Goal: Task Accomplishment & Management: Complete application form

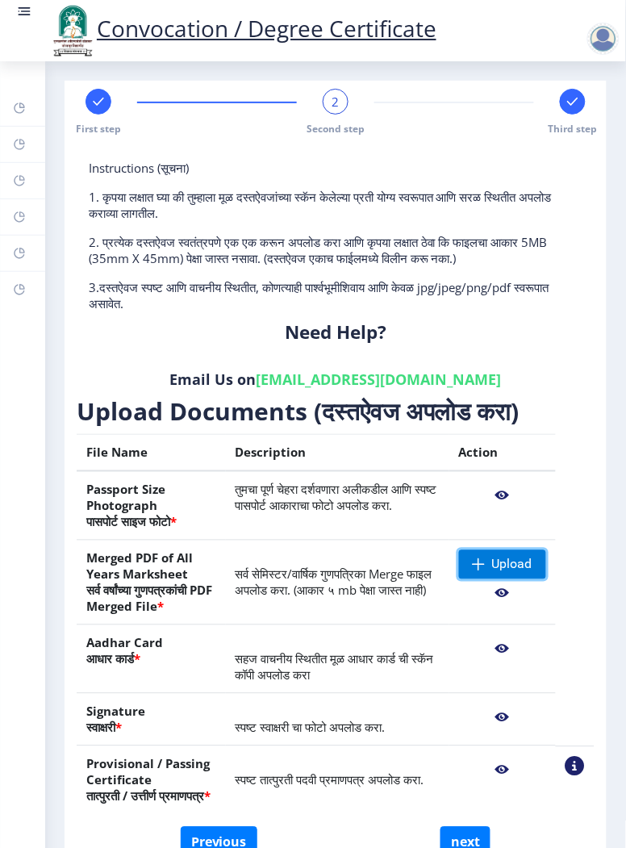
click at [482, 570] on span at bounding box center [479, 565] width 13 height 13
click at [483, 565] on span "Upload" at bounding box center [502, 564] width 87 height 29
click at [484, 573] on span "Upload" at bounding box center [502, 564] width 87 height 29
click at [484, 575] on span "Upload" at bounding box center [502, 564] width 87 height 29
click at [485, 574] on span "Upload" at bounding box center [502, 564] width 87 height 29
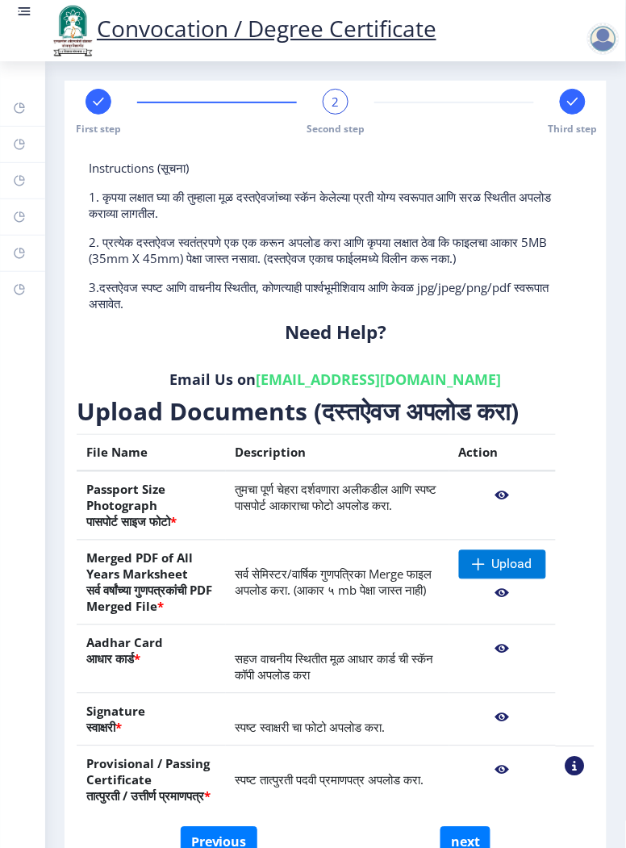
click at [492, 580] on nb-action at bounding box center [502, 594] width 87 height 29
click at [493, 575] on span "Upload" at bounding box center [502, 564] width 87 height 29
click at [488, 576] on span "Upload" at bounding box center [502, 564] width 87 height 29
click at [491, 576] on span "Upload" at bounding box center [502, 564] width 87 height 29
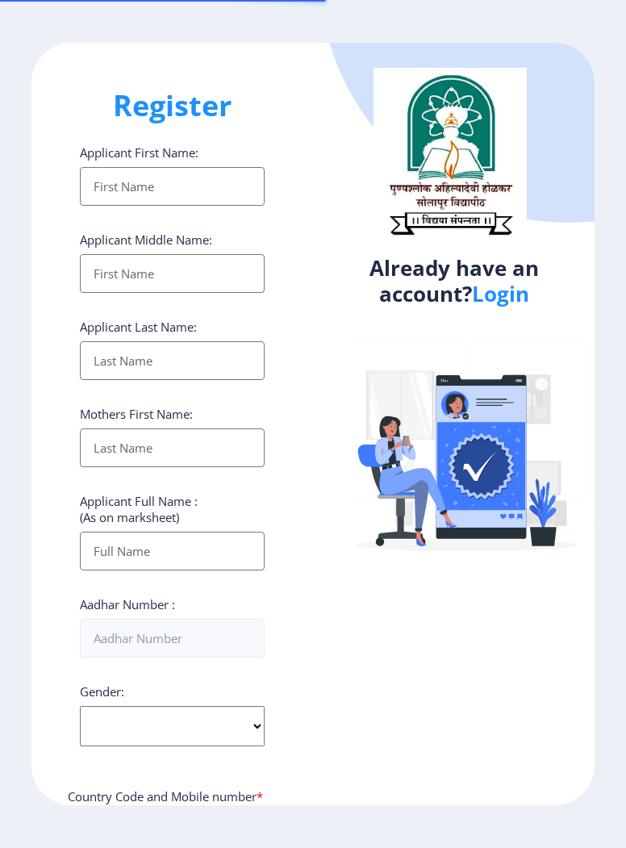
select select
click at [501, 307] on link "Login" at bounding box center [500, 293] width 57 height 29
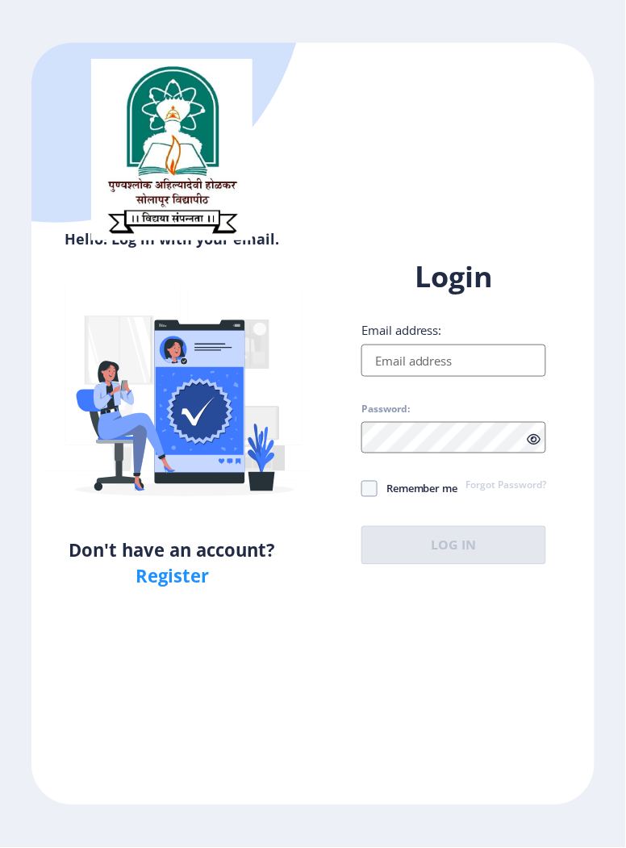
click at [386, 377] on input "Email address:" at bounding box center [454, 361] width 185 height 32
type input "[EMAIL_ADDRESS][DOMAIN_NAME]"
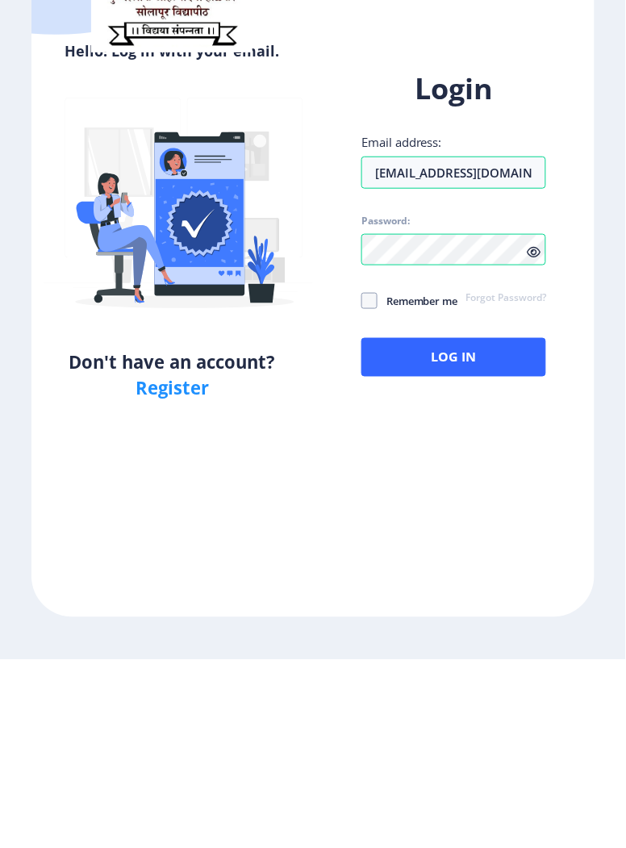
click at [370, 497] on span at bounding box center [370, 489] width 16 height 16
click at [362, 490] on input "Remember me" at bounding box center [362, 489] width 1 height 1
checkbox input "true"
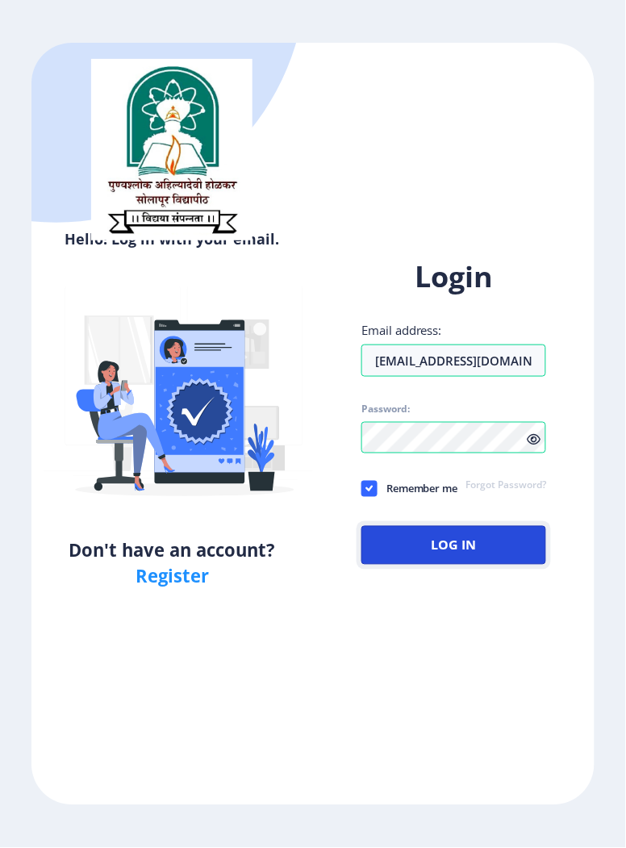
click at [407, 565] on button "Log In" at bounding box center [454, 545] width 185 height 39
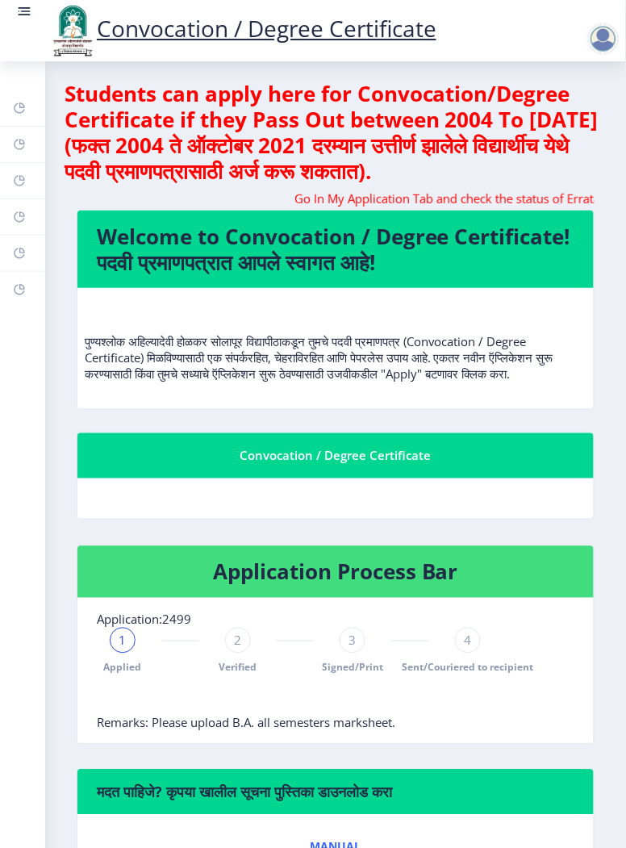
click at [19, 11] on circle at bounding box center [20, 11] width 2 height 2
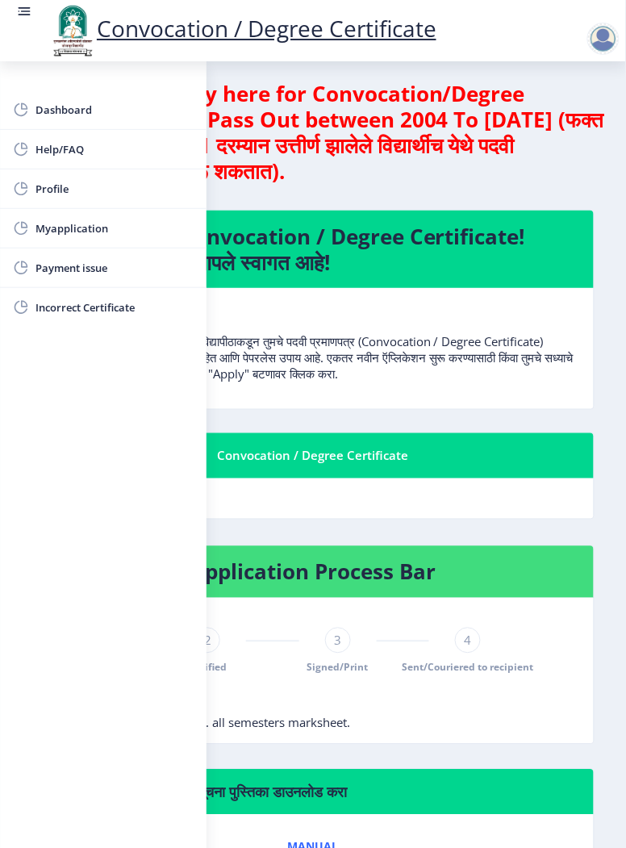
click at [49, 193] on span "Profile" at bounding box center [115, 188] width 158 height 19
select select
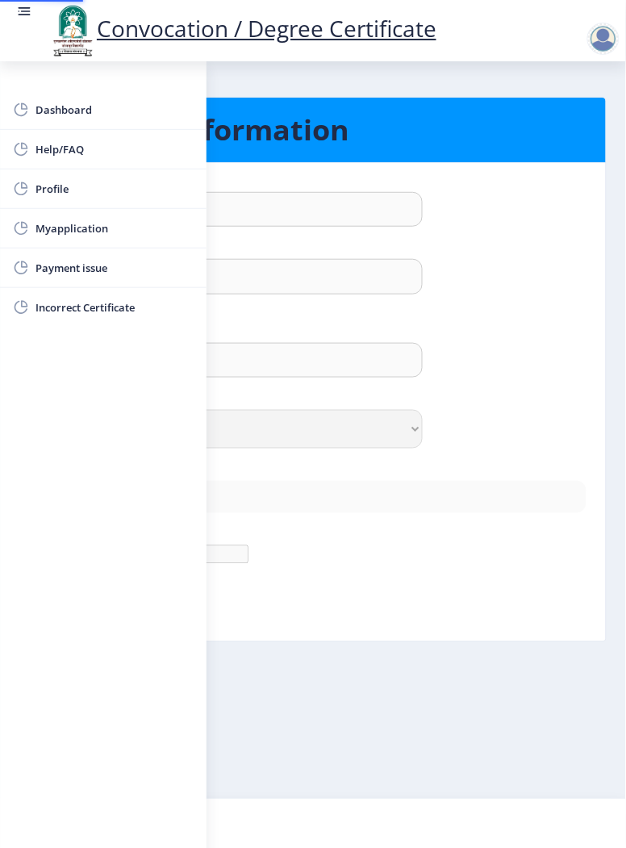
type input "Vishal"
type input "[PERSON_NAME]"
type input "[PERSON_NAME] [PERSON_NAME]"
select select "[DEMOGRAPHIC_DATA]"
type input "[EMAIL_ADDRESS][DOMAIN_NAME]"
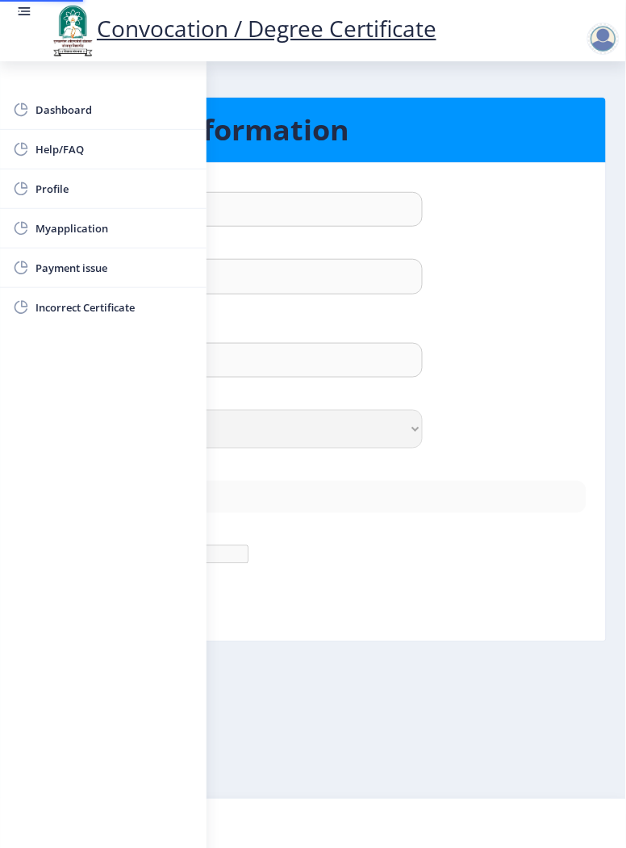
type input "8459853324"
click at [270, 313] on div "Full Name : (As on marksheet)" at bounding box center [312, 327] width 571 height 32
click at [24, 15] on rect at bounding box center [25, 16] width 12 height 2
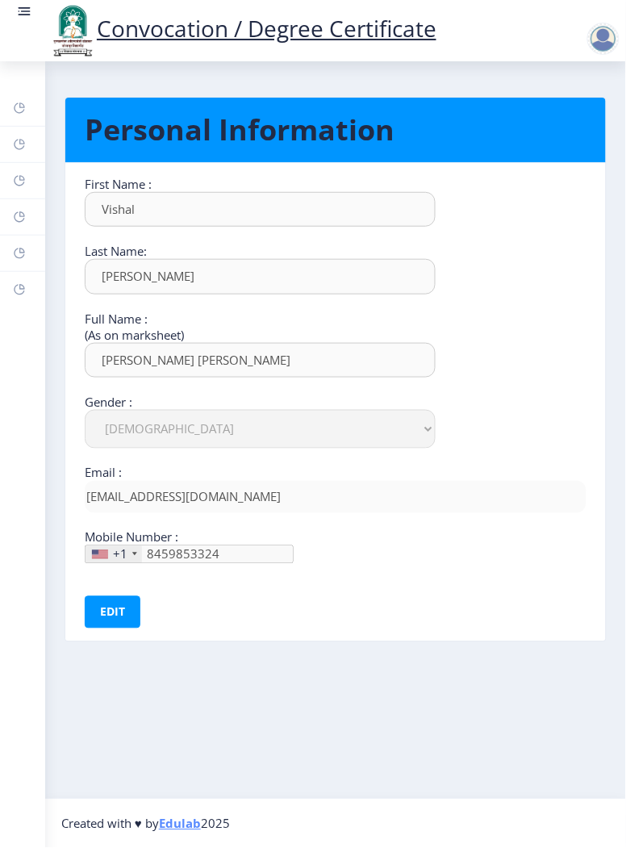
click at [23, 15] on rect at bounding box center [25, 16] width 12 height 2
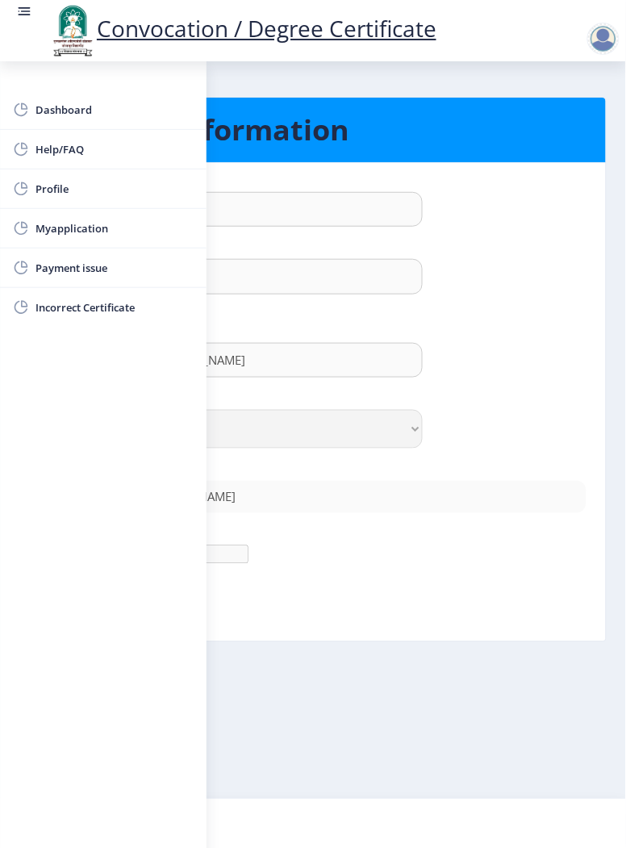
click at [273, 381] on div "First Name : Vishal Last Name: [PERSON_NAME] Full Name : (As on marksheet) [PER…" at bounding box center [313, 370] width 547 height 388
click at [24, 27] on link at bounding box center [24, 30] width 16 height 55
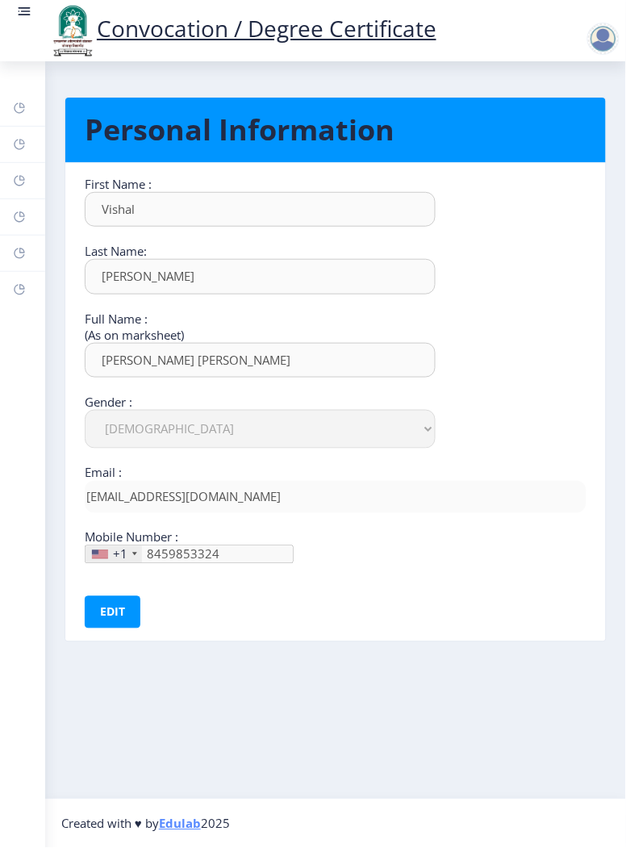
click at [21, 20] on link at bounding box center [24, 30] width 16 height 55
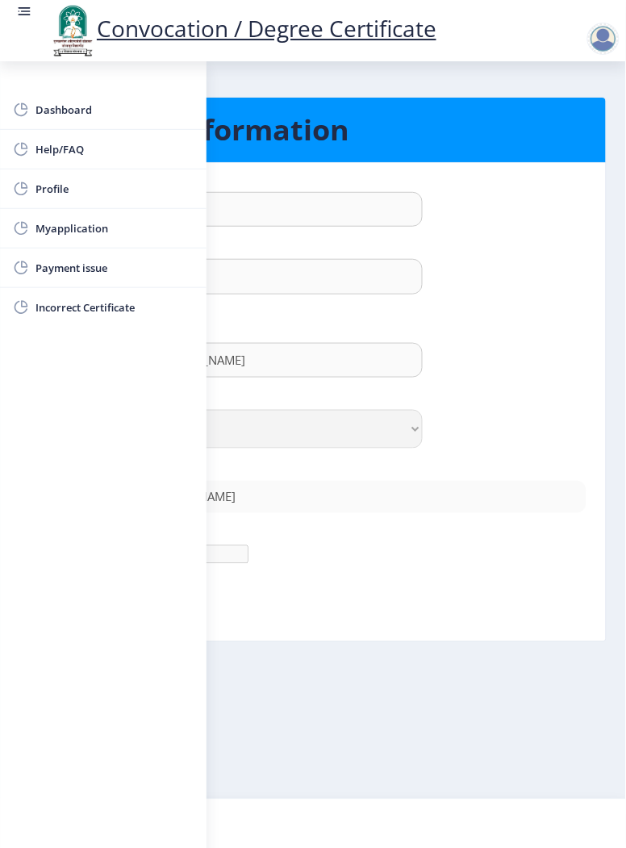
click at [46, 111] on span "Dashboard" at bounding box center [115, 109] width 158 height 19
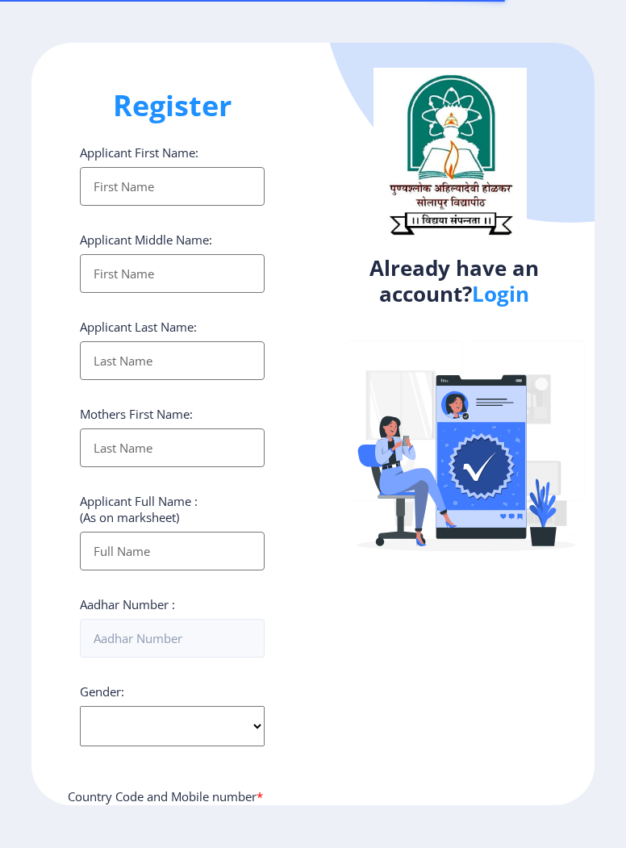
select select
click at [499, 303] on link "Login" at bounding box center [500, 293] width 57 height 29
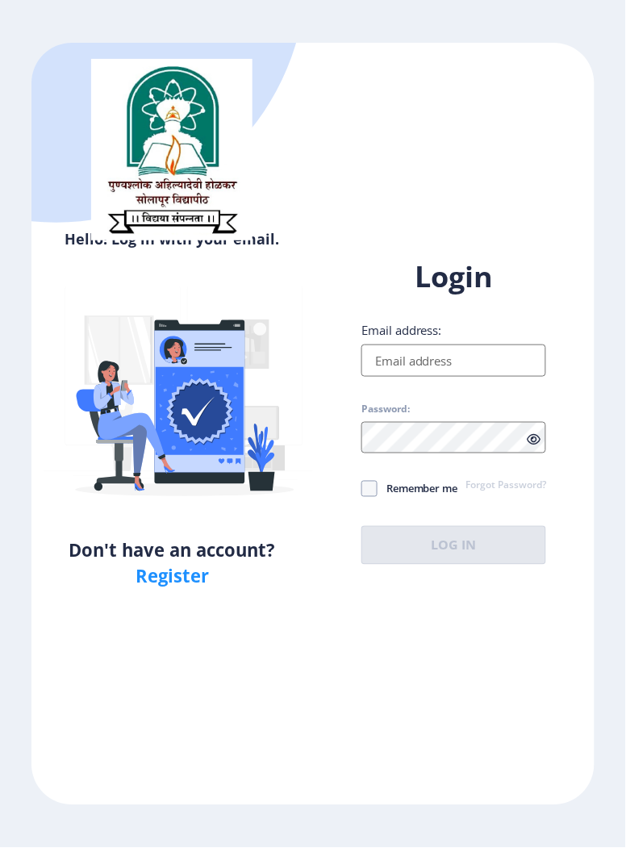
click at [379, 377] on input "Email address:" at bounding box center [454, 361] width 185 height 32
type input "[EMAIL_ADDRESS][DOMAIN_NAME]"
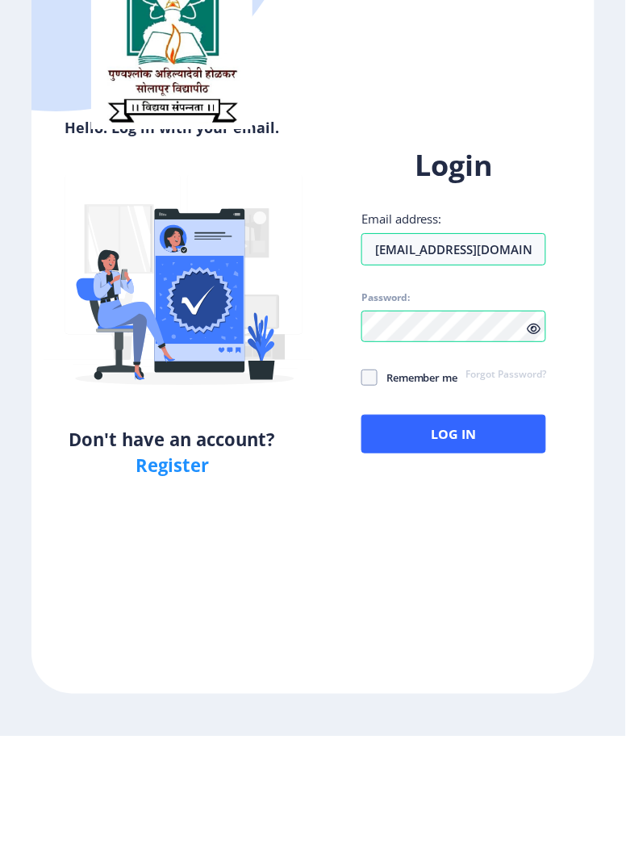
click at [368, 497] on span at bounding box center [370, 489] width 16 height 16
click at [362, 490] on input "Remember me" at bounding box center [362, 489] width 1 height 1
checkbox input "true"
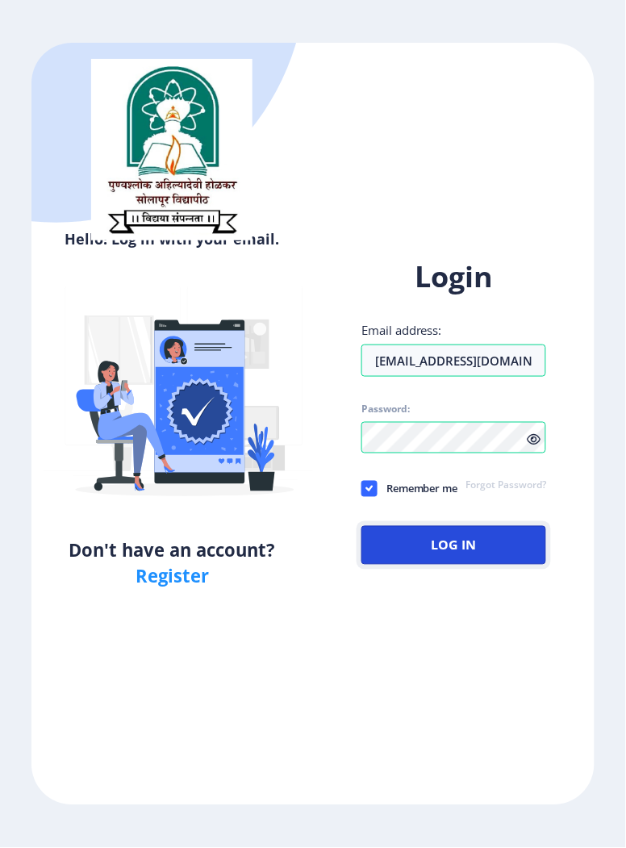
click at [425, 565] on button "Log In" at bounding box center [454, 545] width 185 height 39
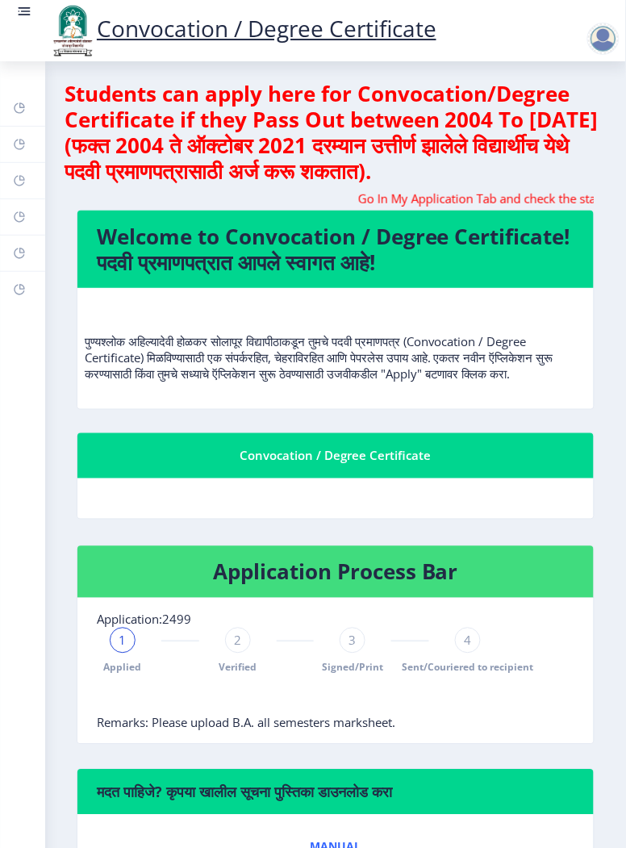
click at [19, 11] on circle at bounding box center [20, 11] width 2 height 2
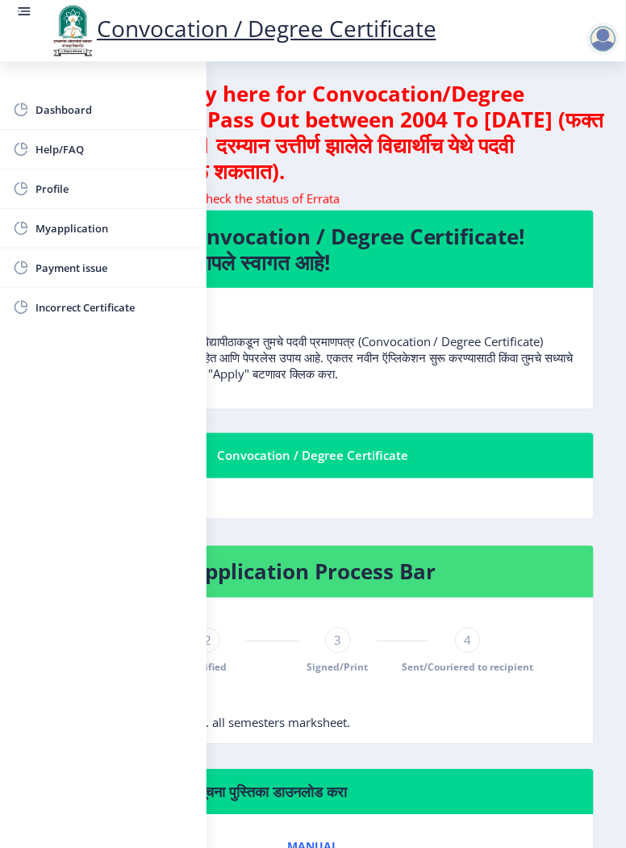
click at [50, 233] on span "Myapplication" at bounding box center [115, 228] width 158 height 19
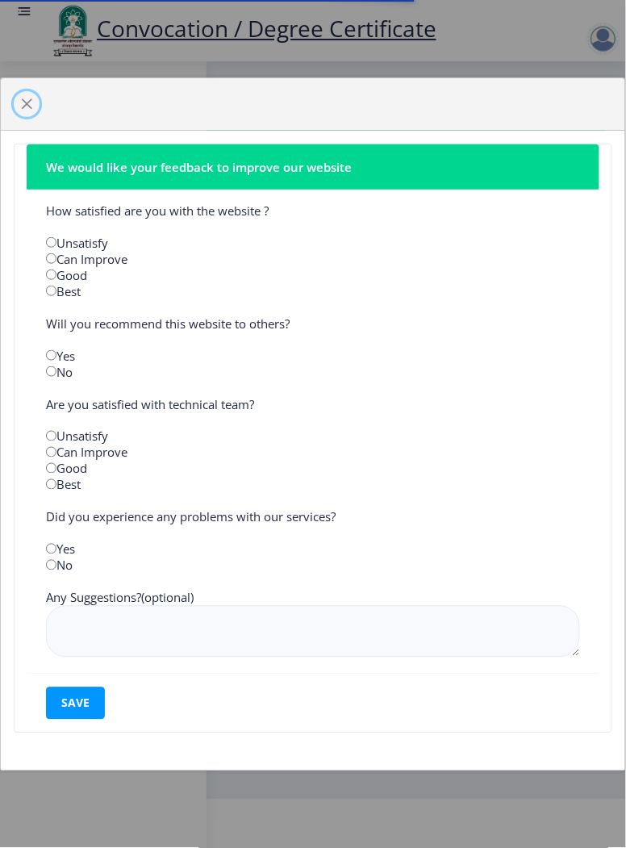
click at [20, 108] on button "button" at bounding box center [27, 104] width 26 height 26
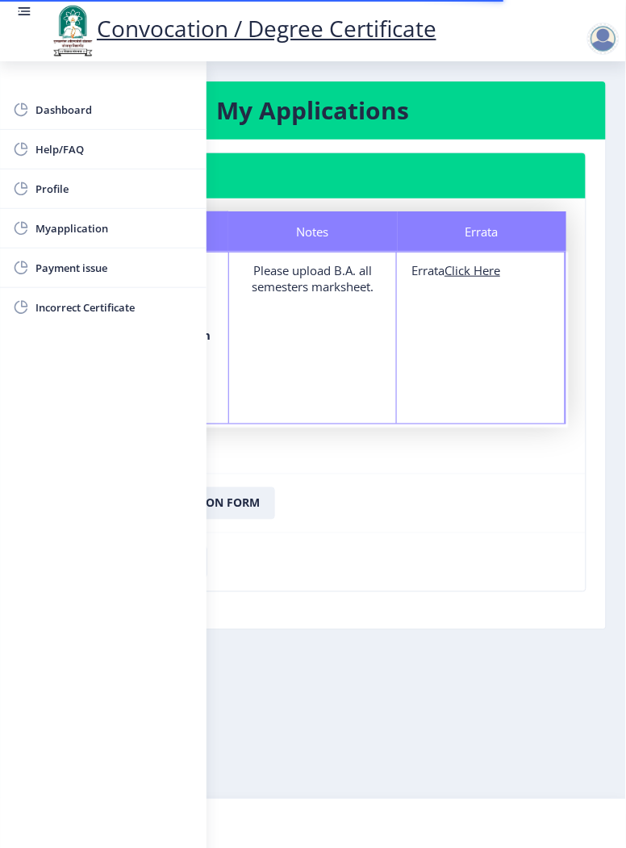
click at [18, 19] on rect at bounding box center [24, 11] width 16 height 16
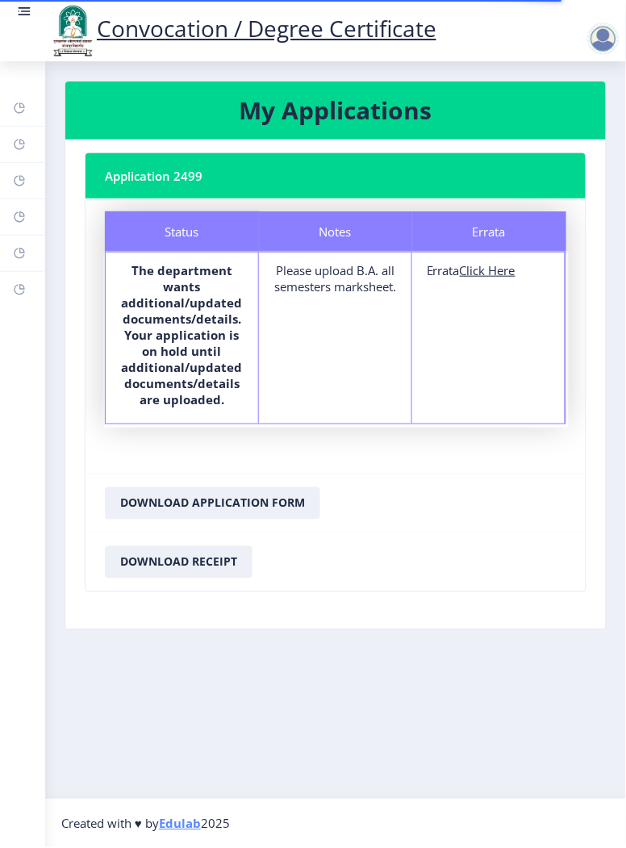
click at [480, 275] on u "Click Here" at bounding box center [488, 270] width 56 height 16
select select
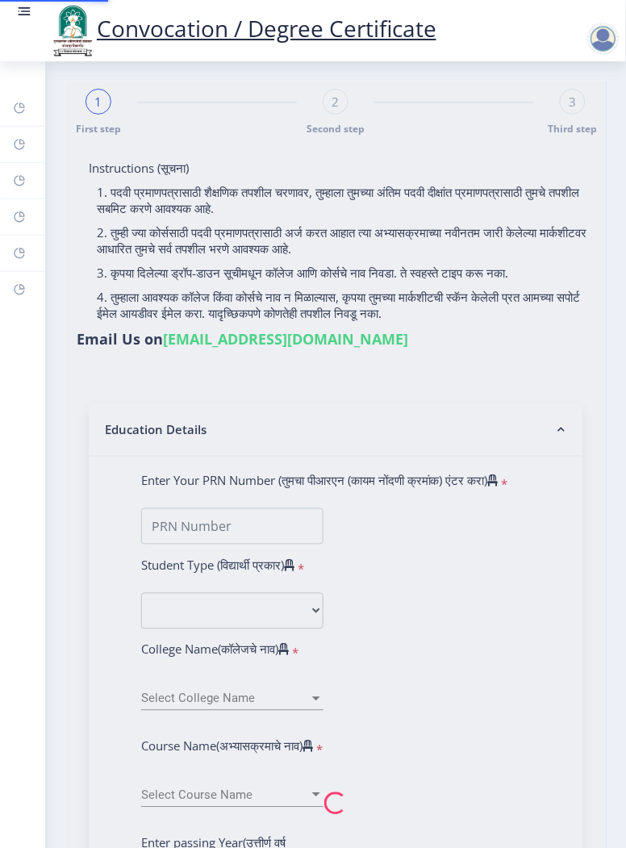
type input "[PERSON_NAME] [PERSON_NAME]"
type input "2018032500128833"
select select "Regular"
select select "2021"
select select "March"
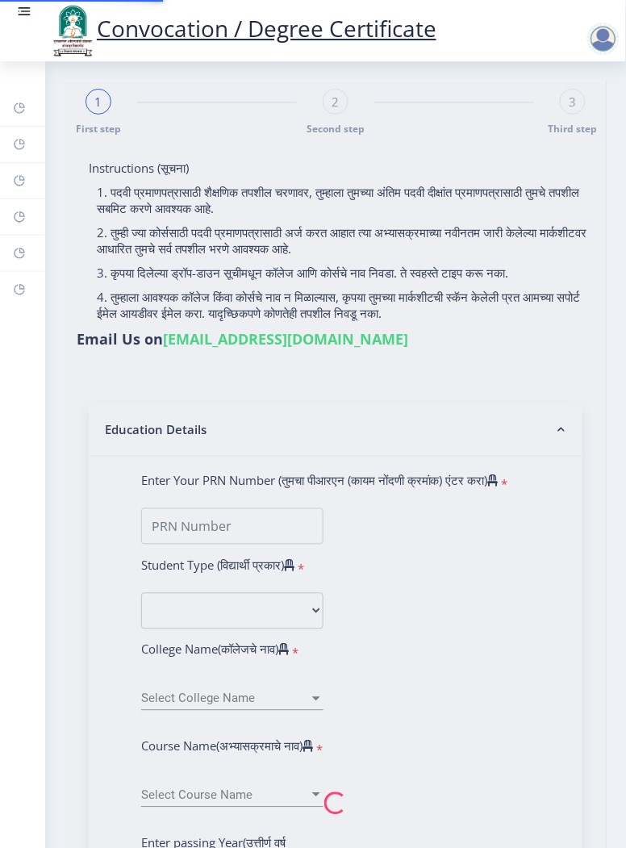
select select "Grade B+"
type input "1812883"
type input "Vandana"
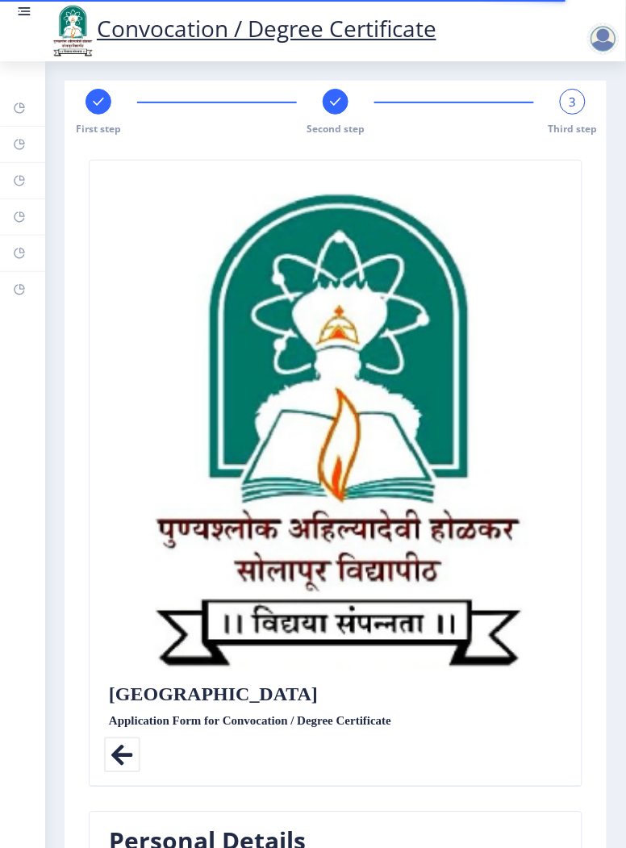
click at [90, 105] on div at bounding box center [99, 102] width 26 height 26
select select "Regular"
select select "2021"
select select "March"
select select "Grade B+"
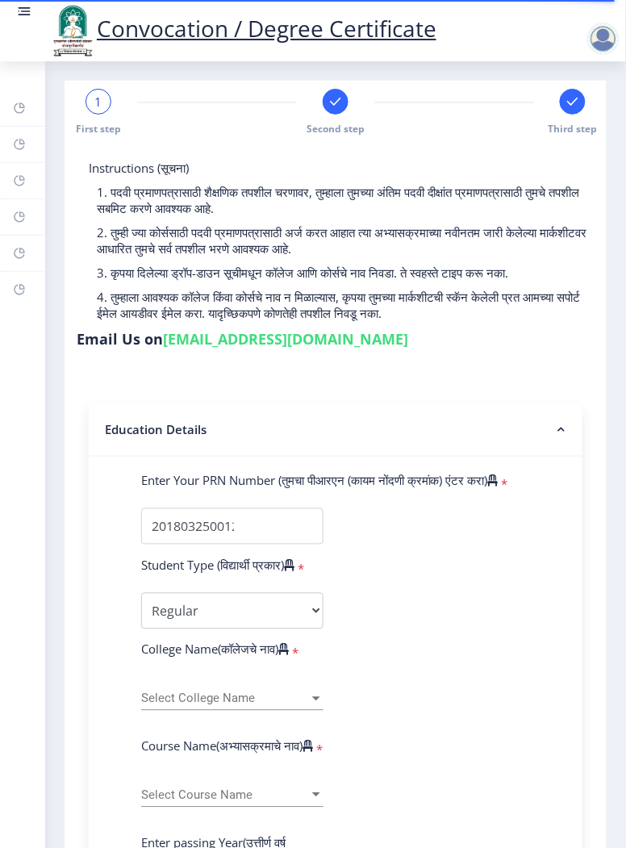
click at [329, 105] on rect at bounding box center [336, 102] width 16 height 16
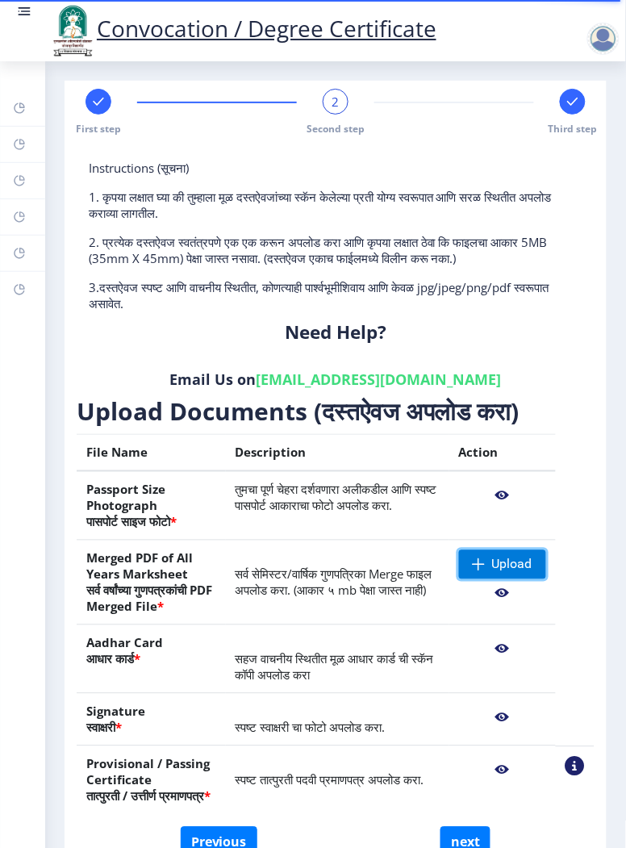
click at [473, 561] on span at bounding box center [479, 565] width 13 height 13
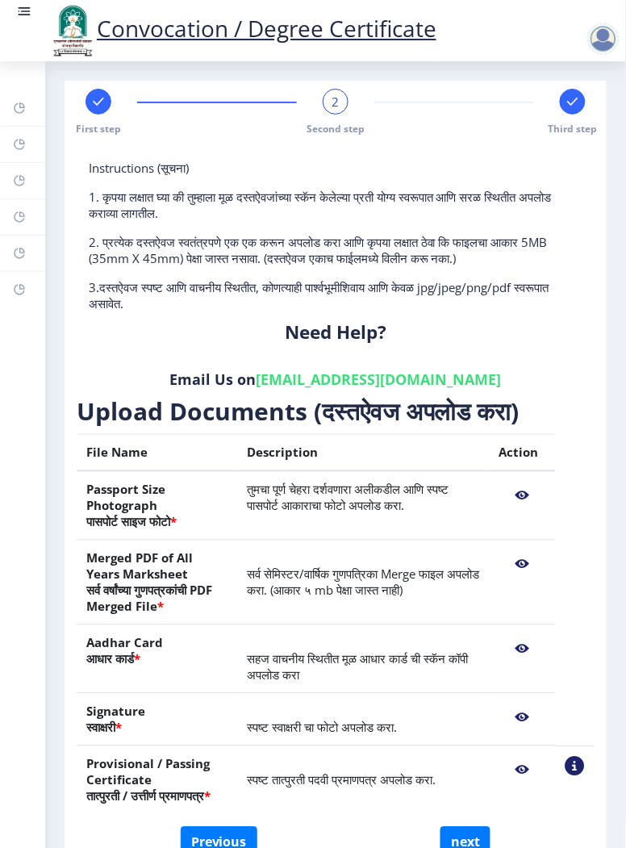
scroll to position [52, 0]
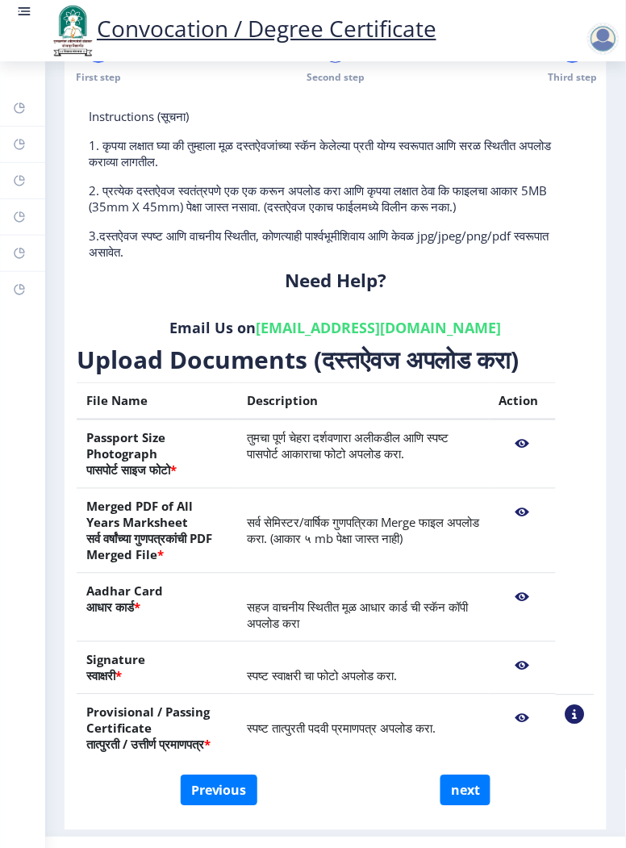
click at [520, 508] on nb-action at bounding box center [523, 513] width 47 height 29
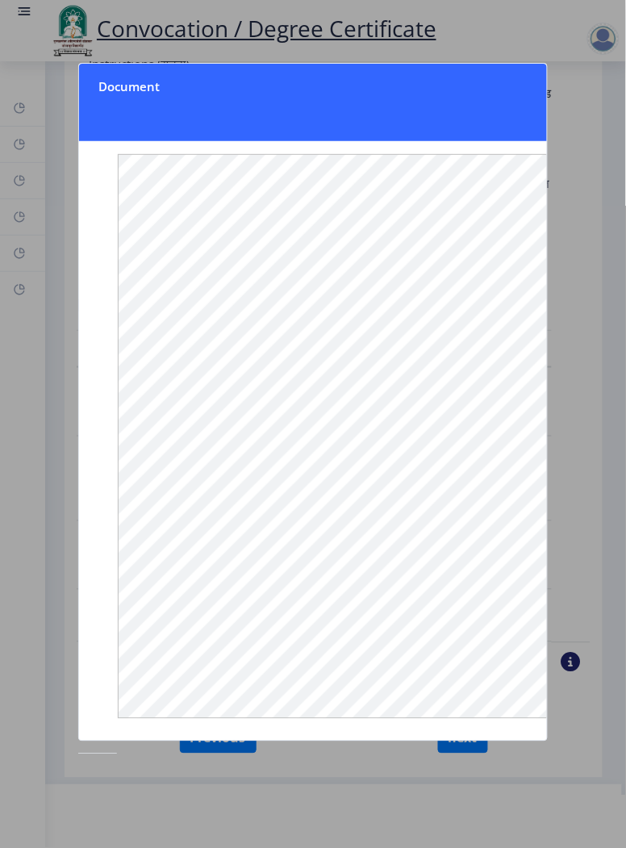
click at [47, 354] on div at bounding box center [313, 424] width 626 height 848
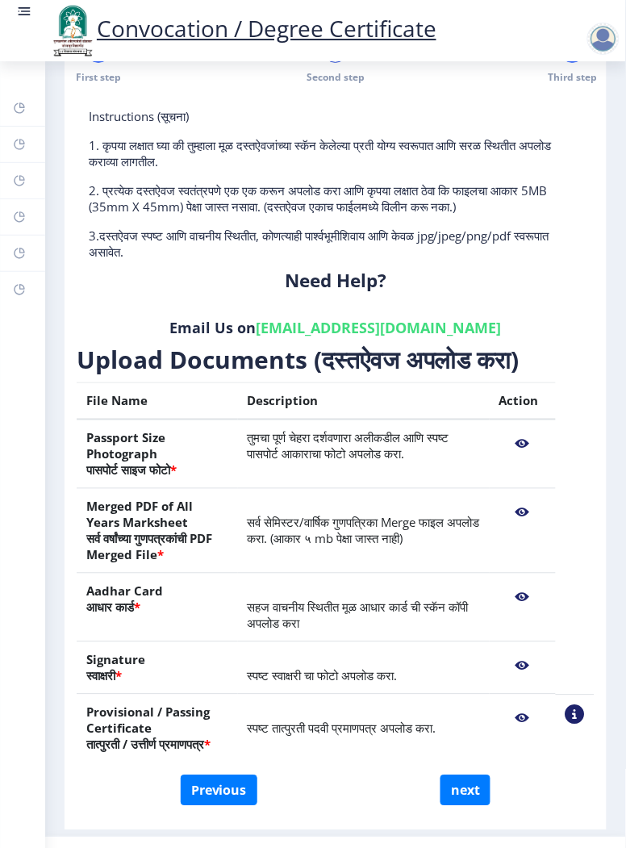
click at [523, 430] on nb-action at bounding box center [523, 444] width 47 height 29
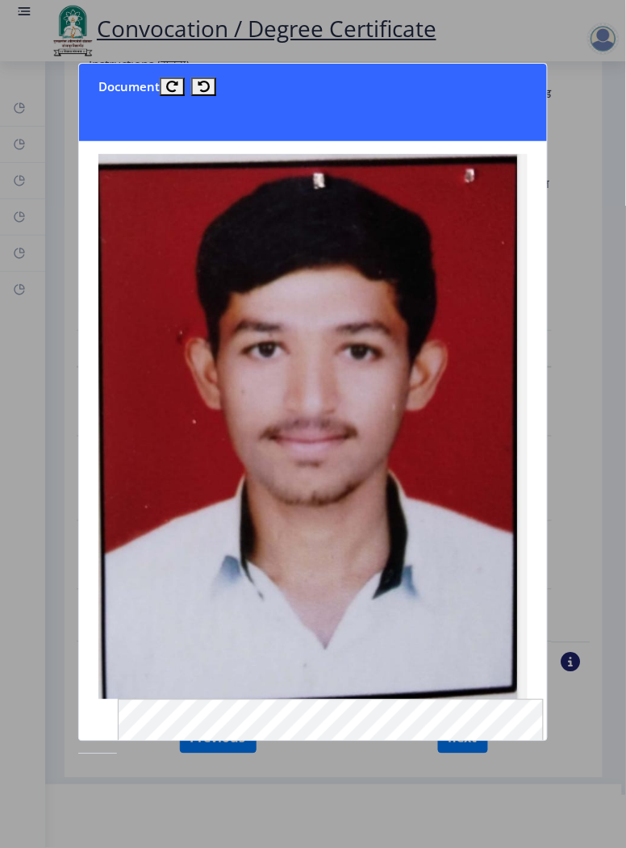
click at [47, 252] on div at bounding box center [313, 424] width 626 height 848
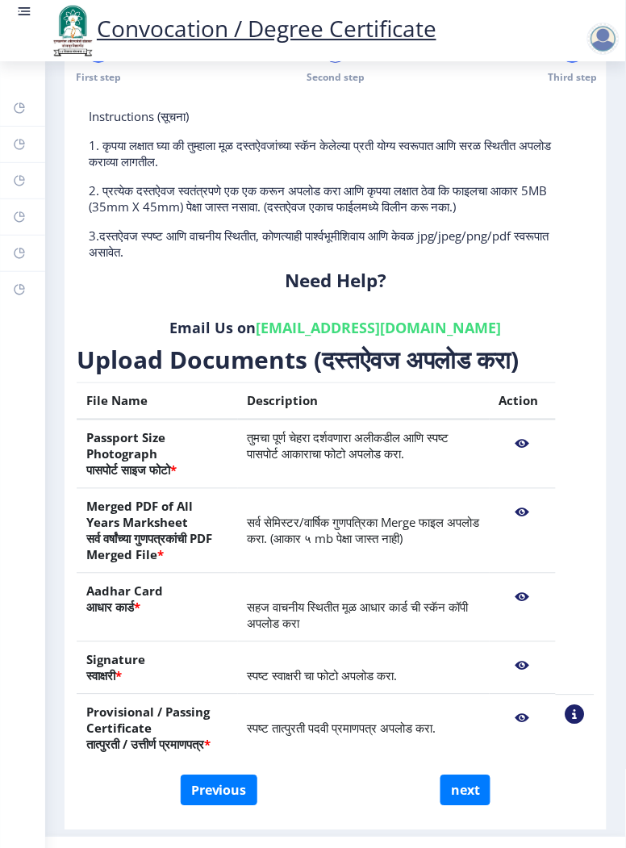
click at [520, 499] on nb-action at bounding box center [523, 513] width 47 height 29
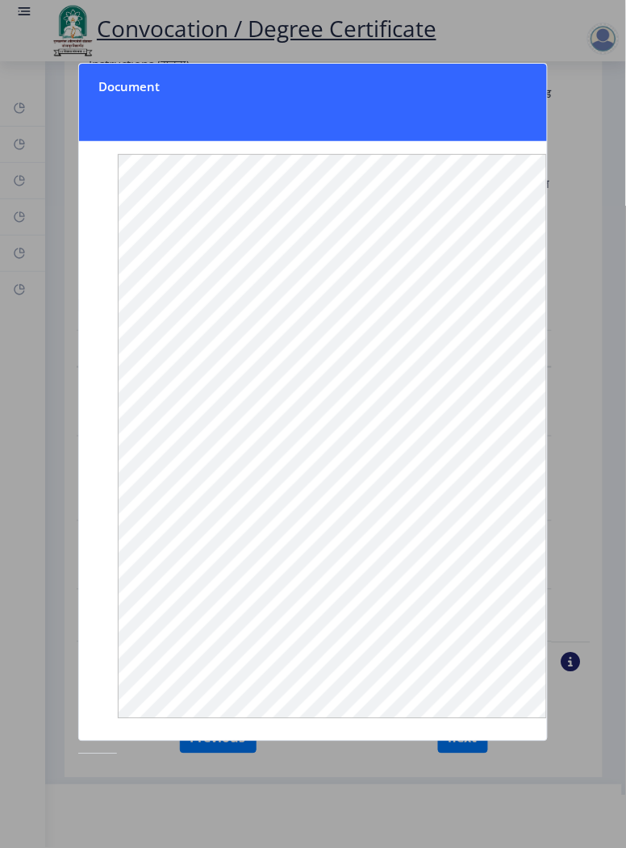
scroll to position [0, 0]
click at [63, 367] on div at bounding box center [313, 424] width 626 height 848
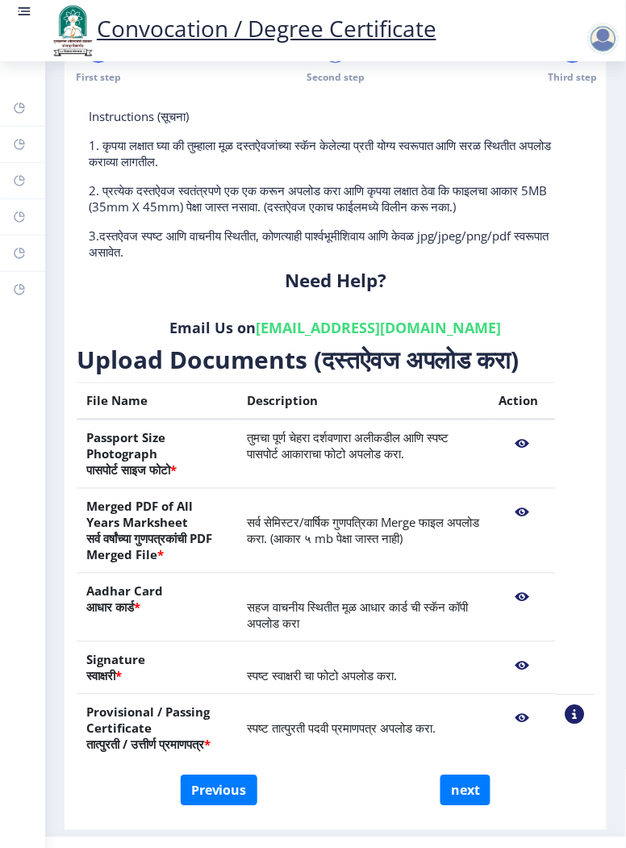
click at [512, 499] on nb-action at bounding box center [523, 513] width 47 height 29
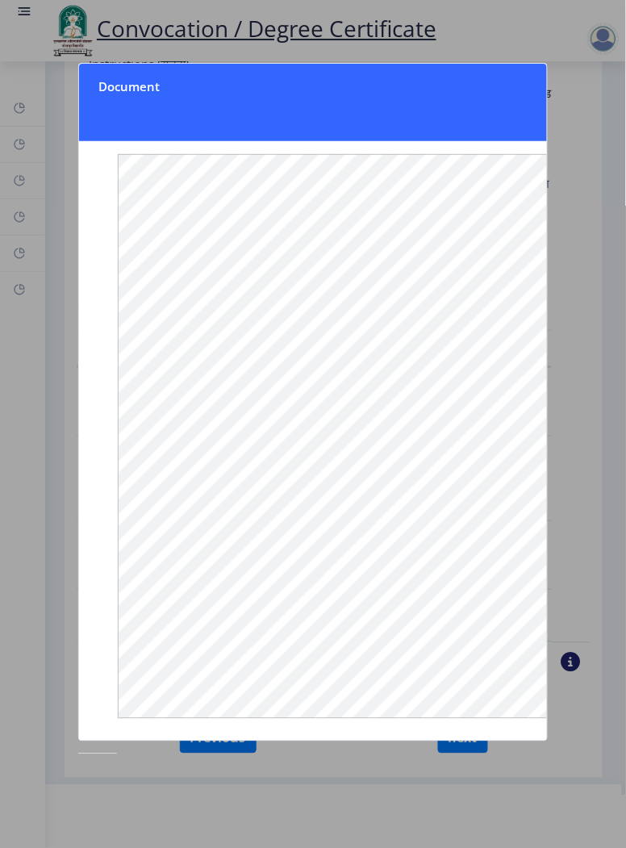
click at [82, 324] on nb-card-body at bounding box center [313, 441] width 468 height 600
click at [96, 449] on nb-card-body at bounding box center [313, 441] width 468 height 600
click at [47, 531] on div at bounding box center [313, 424] width 626 height 848
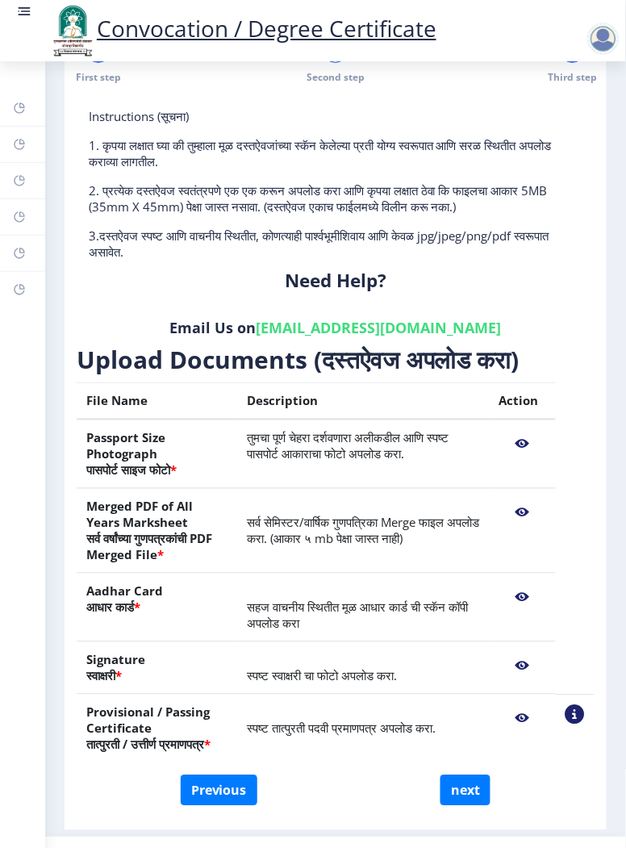
click at [33, 539] on div "Dashboard Help/FAQ Profile Myapplication Payment issue Incorrect Certificate" at bounding box center [22, 454] width 45 height 787
click at [462, 776] on button "next" at bounding box center [466, 791] width 50 height 31
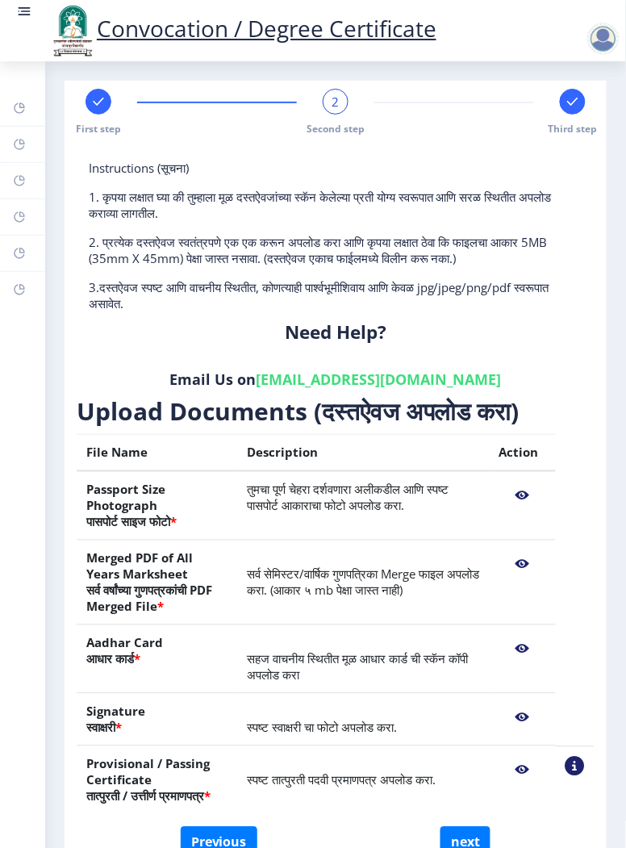
select select
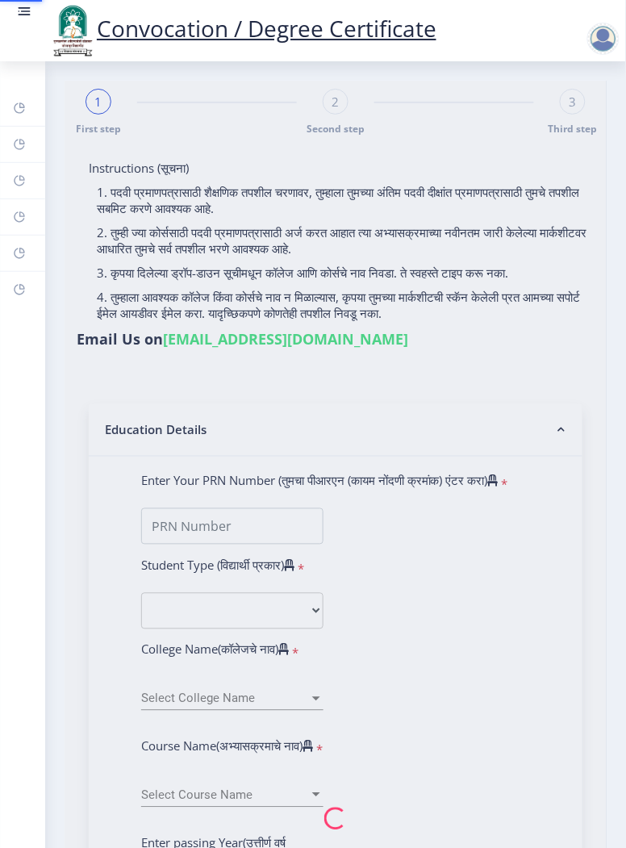
select select
type input "[PERSON_NAME] [PERSON_NAME]"
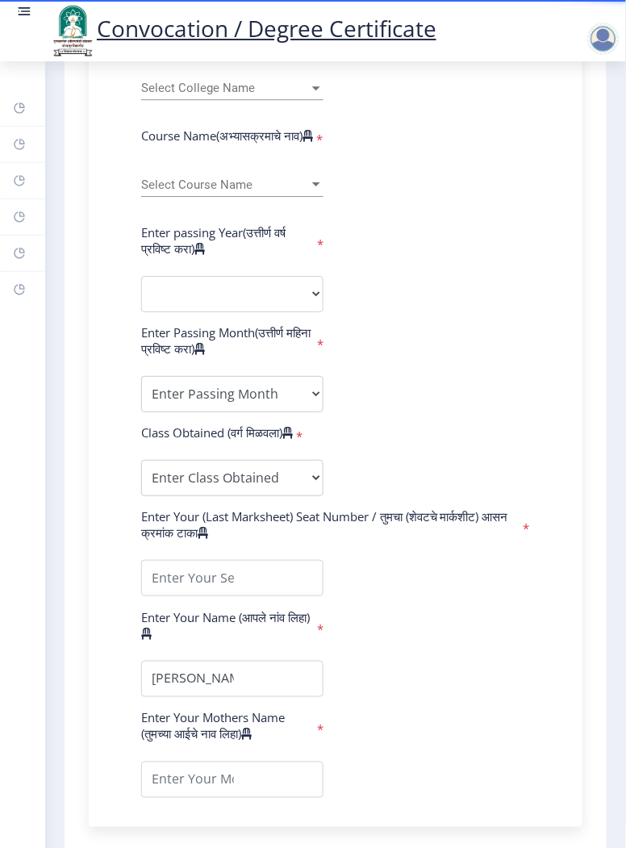
scroll to position [776, 0]
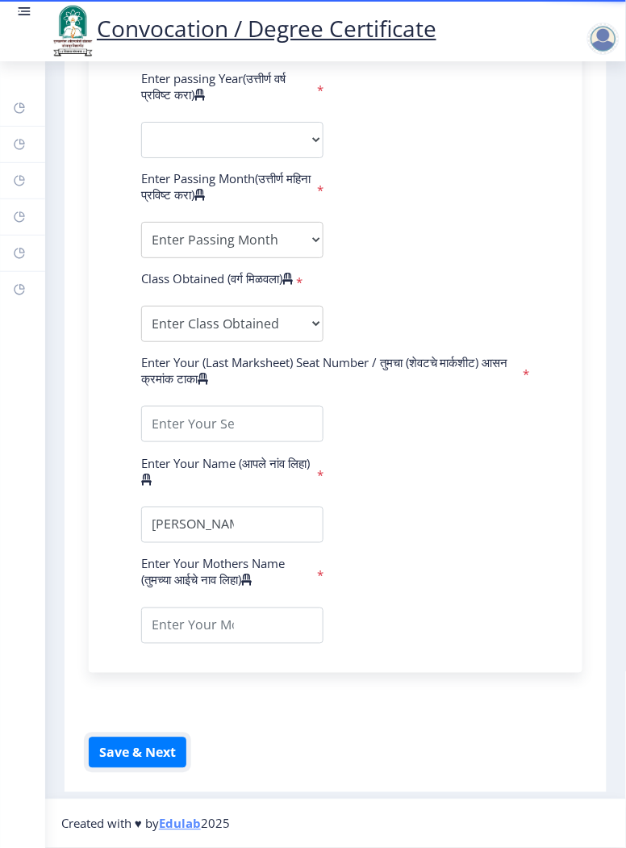
click at [136, 754] on button "Save & Next" at bounding box center [138, 753] width 98 height 31
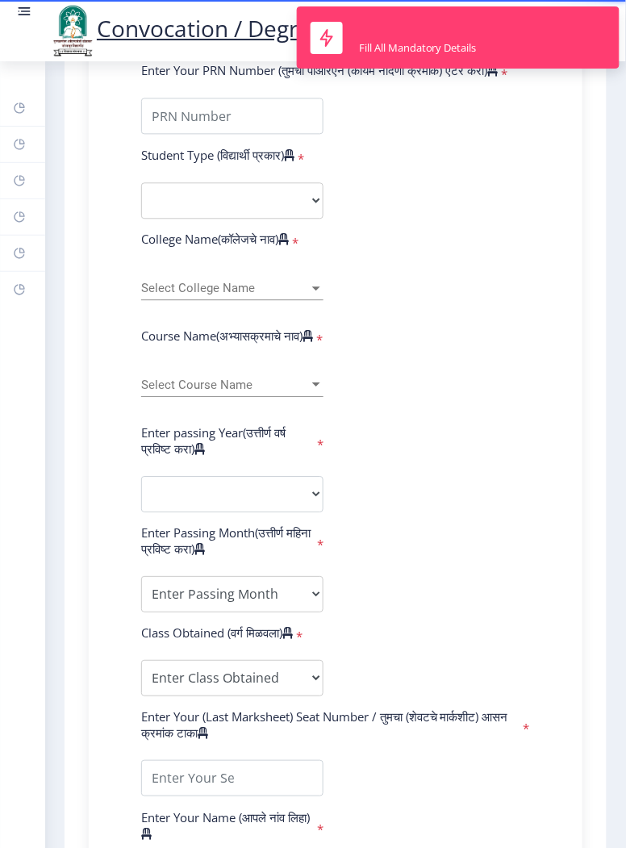
scroll to position [0, 0]
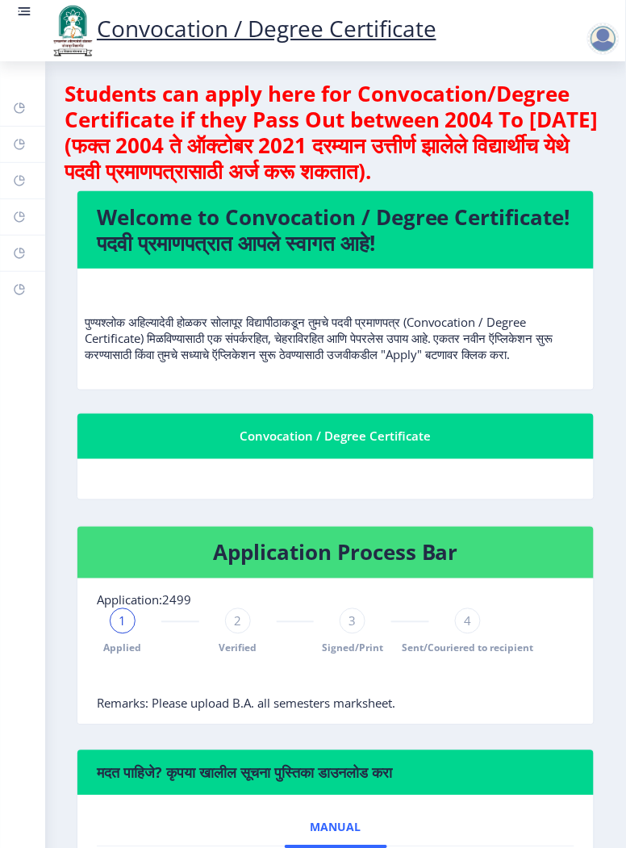
click at [234, 630] on span "2" at bounding box center [237, 621] width 7 height 16
click at [23, 7] on rect at bounding box center [25, 8] width 12 height 2
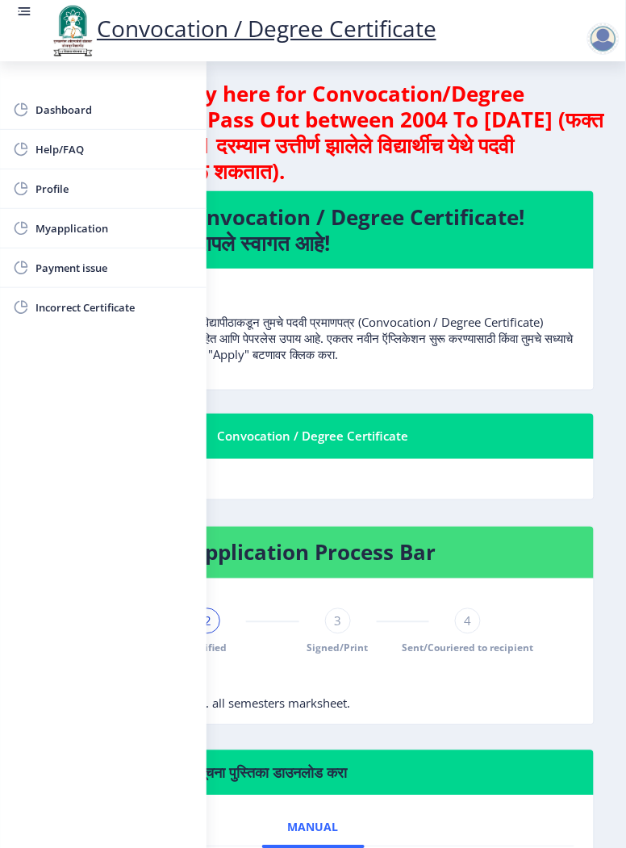
click at [36, 189] on span "Profile" at bounding box center [115, 188] width 158 height 19
select select
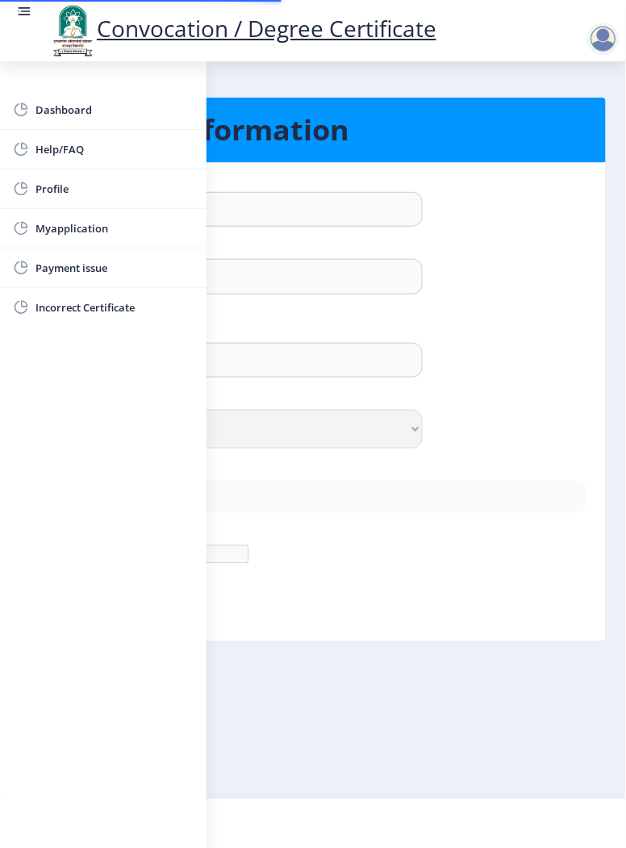
type input "Vishal"
type input "[PERSON_NAME]"
type input "[PERSON_NAME] [PERSON_NAME]"
select select "[DEMOGRAPHIC_DATA]"
type input "[EMAIL_ADDRESS][DOMAIN_NAME]"
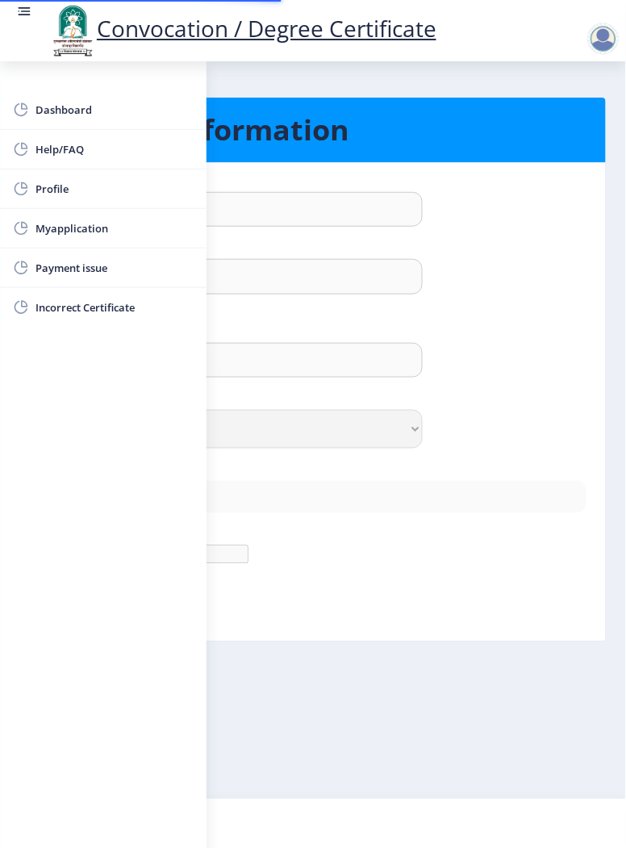
type input "8459853324"
click at [44, 230] on span "Myapplication" at bounding box center [115, 228] width 158 height 19
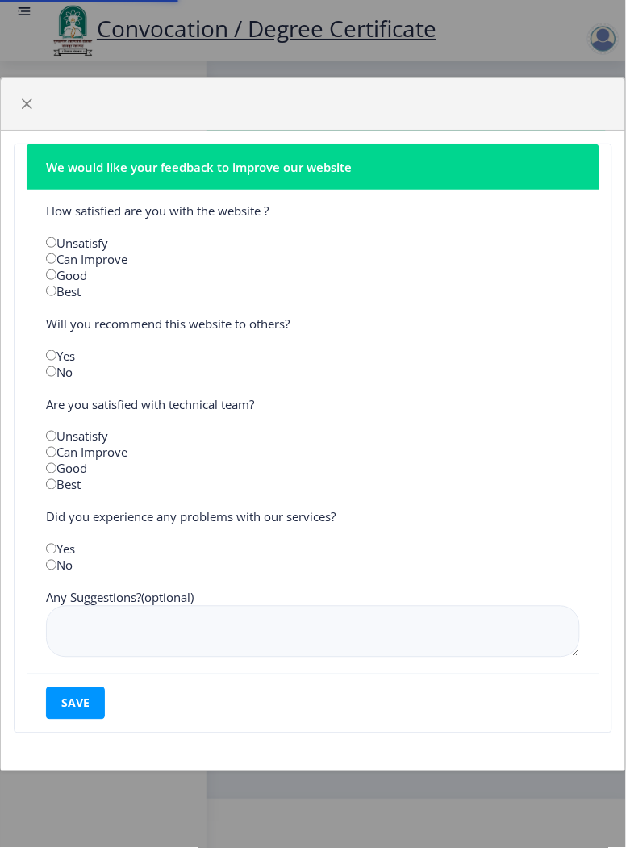
click at [269, 251] on div "Can Improve" at bounding box center [313, 259] width 559 height 16
click at [15, 8] on div "We would like your feedback to improve our website How satisfied are you with t…" at bounding box center [313, 424] width 626 height 848
click at [22, 107] on button "button" at bounding box center [27, 104] width 26 height 26
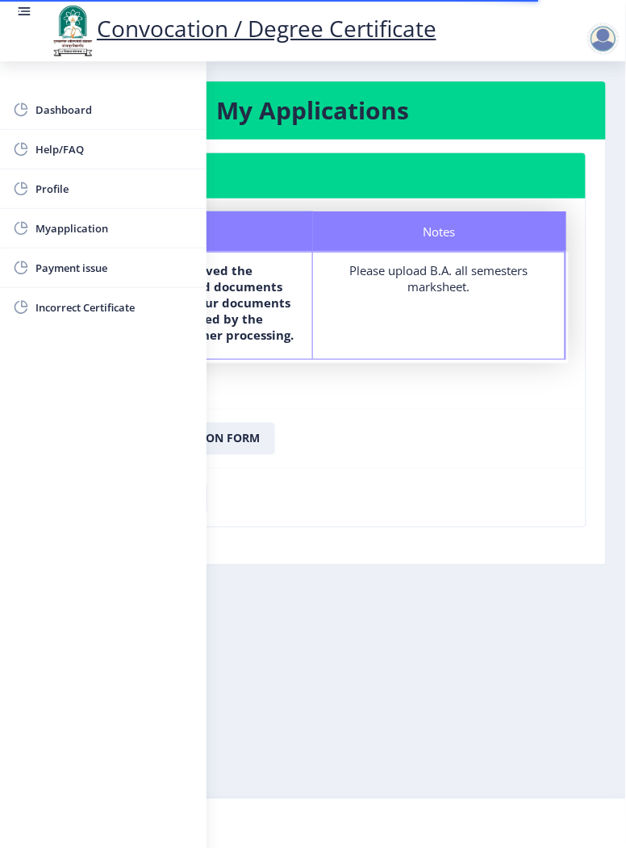
click at [24, 15] on rect at bounding box center [25, 16] width 12 height 2
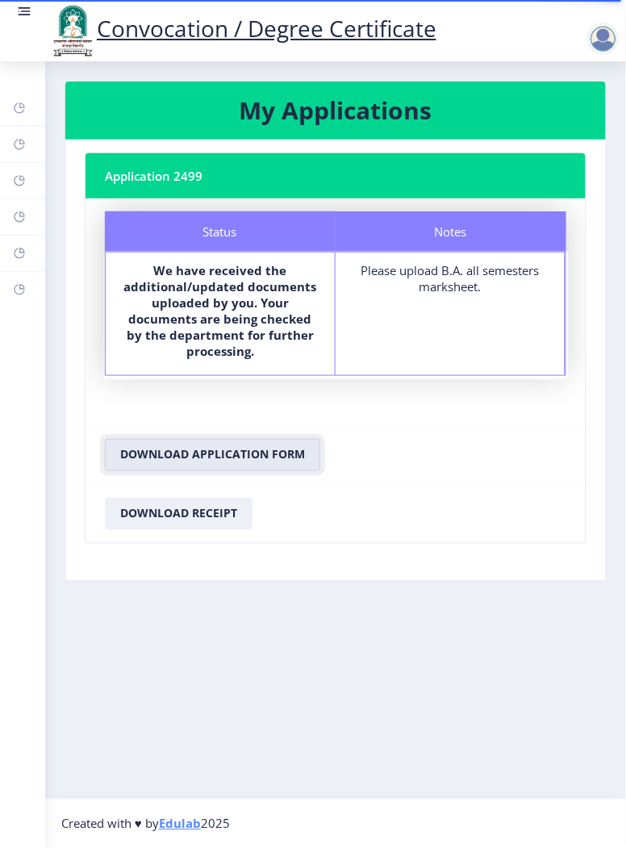
click at [165, 439] on button "Download Application Form" at bounding box center [212, 455] width 215 height 32
